Goal: Task Accomplishment & Management: Check status

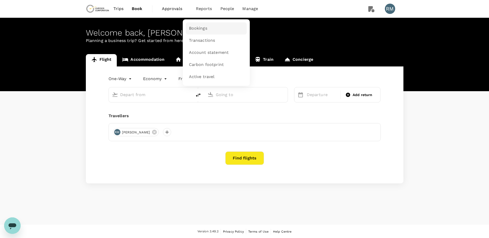
click at [200, 29] on span "Bookings" at bounding box center [198, 29] width 18 height 6
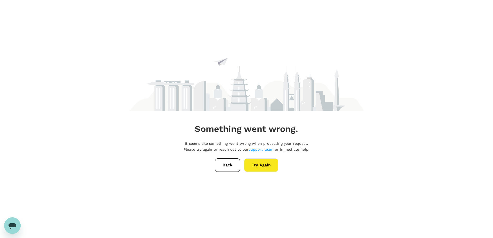
click at [227, 167] on button "Back" at bounding box center [227, 164] width 25 height 13
click at [224, 164] on button "Back" at bounding box center [227, 164] width 25 height 13
click at [261, 165] on button "Try Again" at bounding box center [261, 164] width 34 height 13
click at [224, 164] on button "Back" at bounding box center [227, 164] width 25 height 13
